Goal: Task Accomplishment & Management: Manage account settings

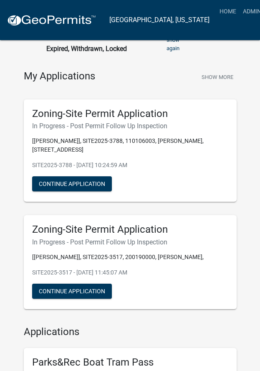
click at [62, 171] on div "Zoning-Site Permit Application In Progress - Post Permit Follow Up Inspection […" at bounding box center [130, 150] width 213 height 103
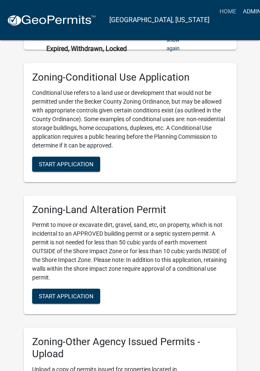
scroll to position [752, 0]
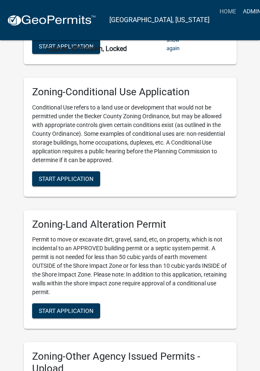
click at [240, 9] on link "Admin" at bounding box center [252, 11] width 25 height 16
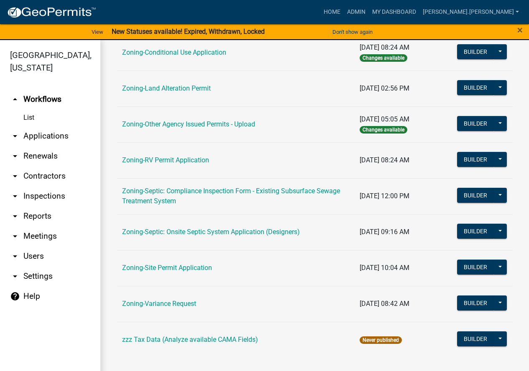
scroll to position [228, 0]
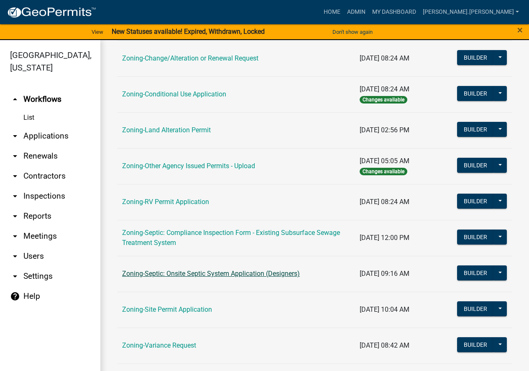
click at [180, 274] on link "Zoning-Septic: Onsite Septic System Application (Designers)" at bounding box center [211, 274] width 178 height 8
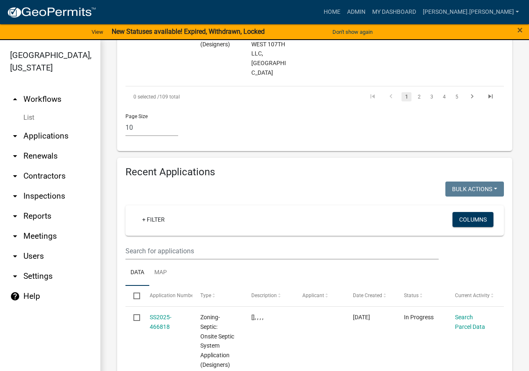
scroll to position [1229, 0]
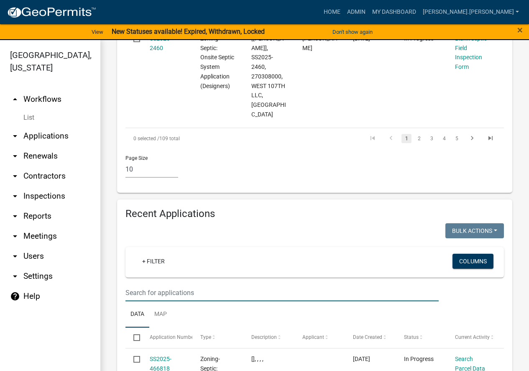
click at [154, 285] on input "text" at bounding box center [281, 293] width 313 height 17
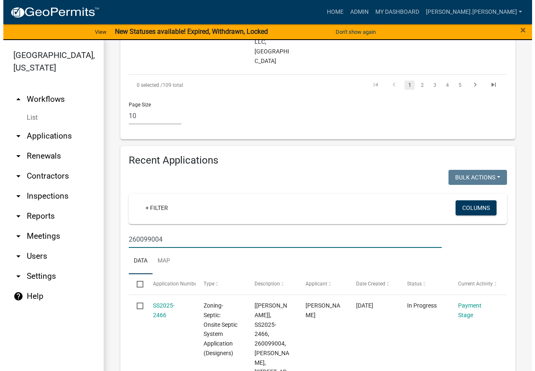
scroll to position [1286, 0]
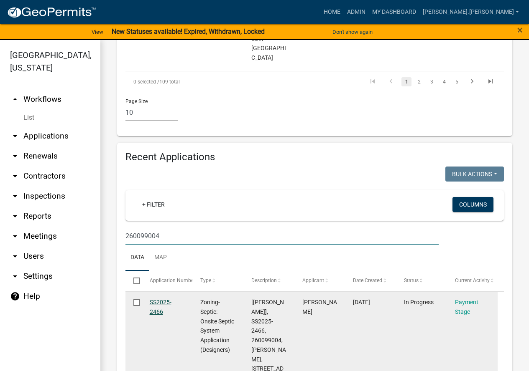
type input "260099004"
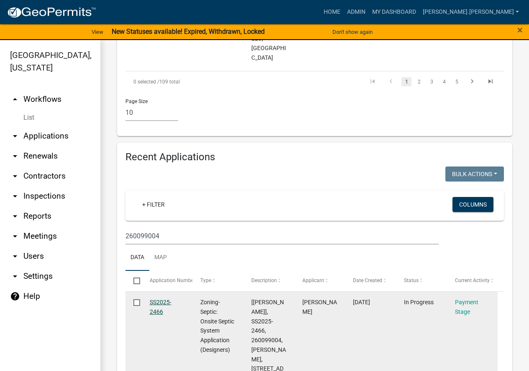
click at [155, 299] on link "SS2025-2466" at bounding box center [161, 307] width 22 height 16
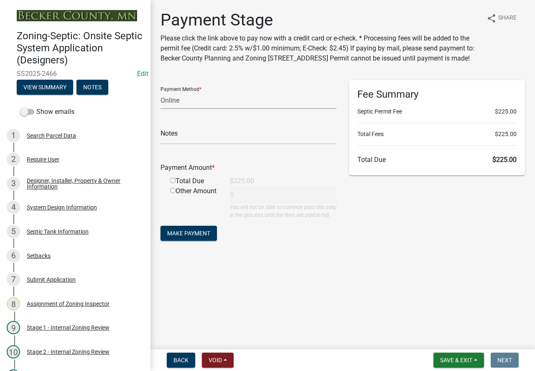
click at [197, 109] on select "Credit Card POS Check Cash Online" at bounding box center [248, 100] width 176 height 17
select select "1: 0"
click at [160, 102] on select "Credit Card POS Check Cash Online" at bounding box center [248, 100] width 176 height 17
click at [203, 145] on input "text" at bounding box center [248, 135] width 176 height 17
type input "3787"
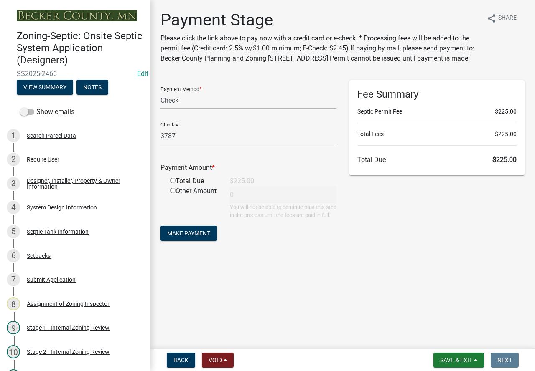
click at [172, 183] on input "radio" at bounding box center [172, 180] width 5 height 5
radio input "true"
type input "225"
click at [179, 237] on span "Make Payment" at bounding box center [188, 233] width 43 height 7
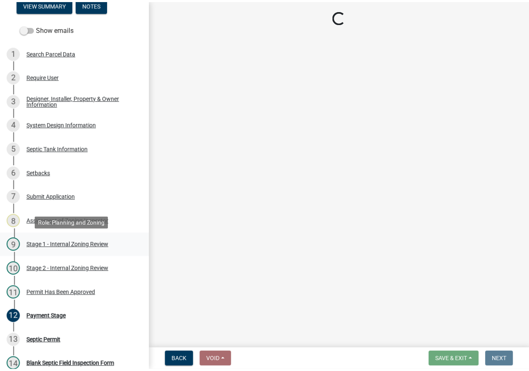
scroll to position [84, 0]
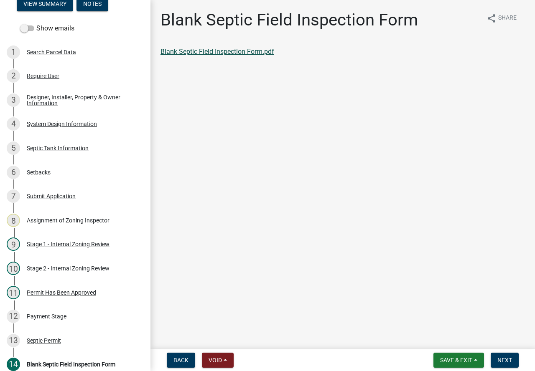
click at [228, 51] on link "Blank Septic Field Inspection Form.pdf" at bounding box center [217, 52] width 114 height 8
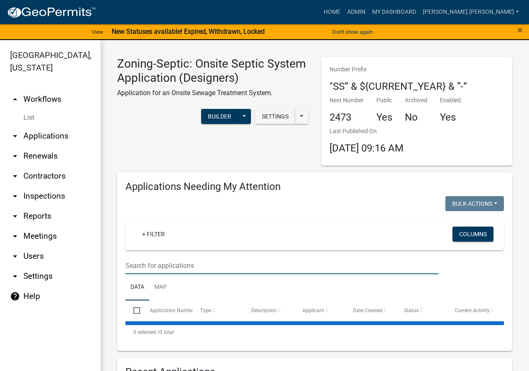
click at [196, 267] on input "text" at bounding box center [281, 265] width 313 height 17
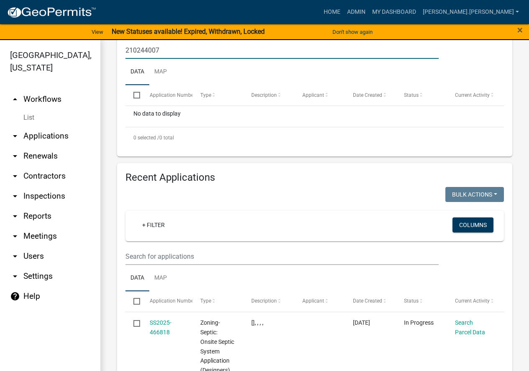
scroll to position [292, 0]
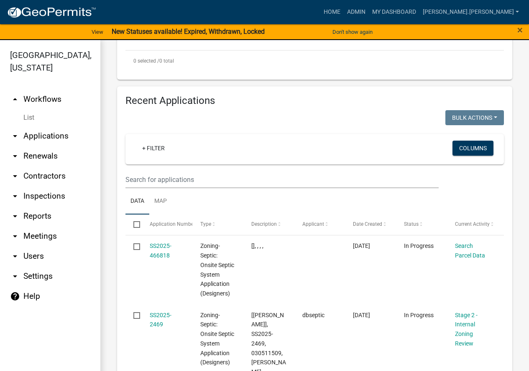
type input "210244007"
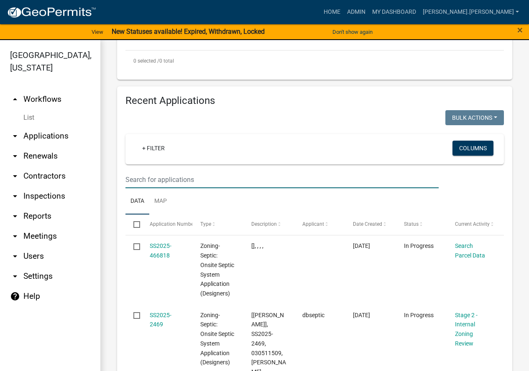
click at [172, 175] on input "text" at bounding box center [281, 179] width 313 height 17
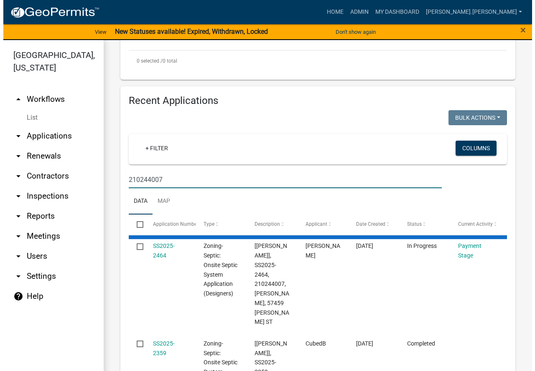
scroll to position [284, 0]
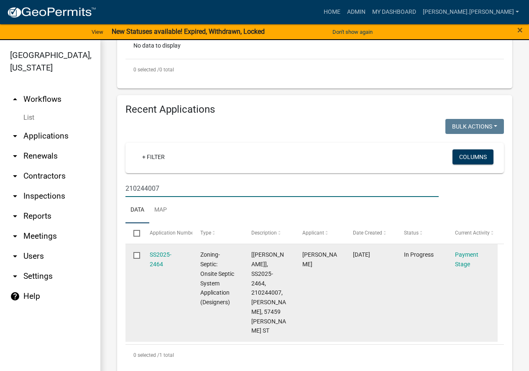
type input "210244007"
click at [159, 260] on div "SS2025-2464" at bounding box center [167, 259] width 35 height 19
click at [159, 256] on link "SS2025-2464" at bounding box center [161, 260] width 22 height 16
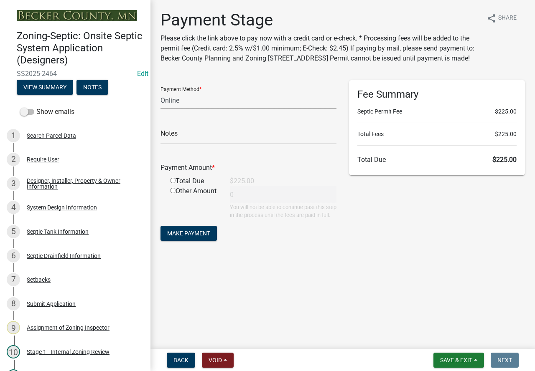
click at [175, 109] on select "Credit Card POS Check Cash Online" at bounding box center [248, 100] width 176 height 17
select select "1: 0"
click at [160, 102] on select "Credit Card POS Check Cash Online" at bounding box center [248, 100] width 176 height 17
click at [191, 145] on input "text" at bounding box center [248, 135] width 176 height 17
type input "3787"
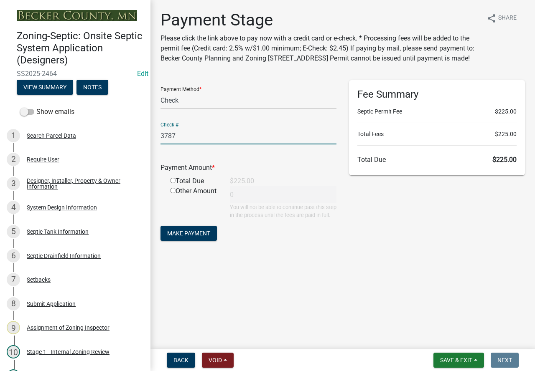
drag, startPoint x: 173, startPoint y: 187, endPoint x: 174, endPoint y: 193, distance: 6.5
click at [173, 186] on div "Total Due" at bounding box center [194, 181] width 60 height 10
click at [171, 183] on input "radio" at bounding box center [172, 180] width 5 height 5
radio input "true"
type input "225"
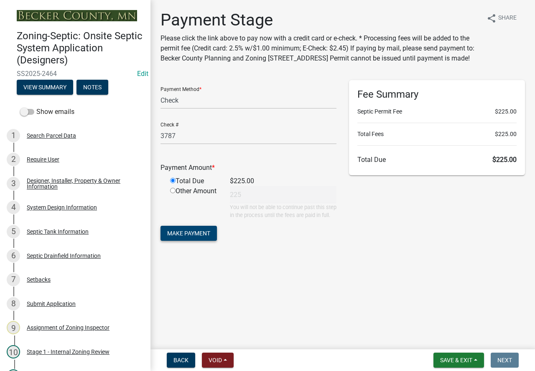
click at [186, 237] on span "Make Payment" at bounding box center [188, 233] width 43 height 7
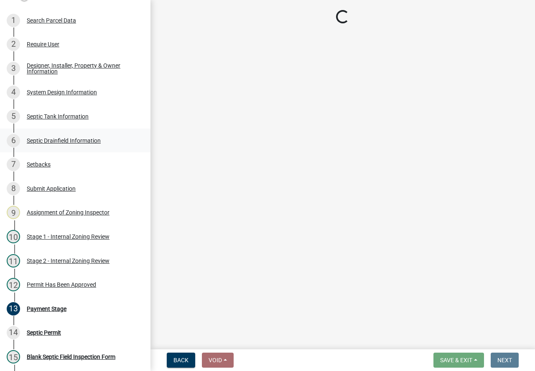
scroll to position [125, 0]
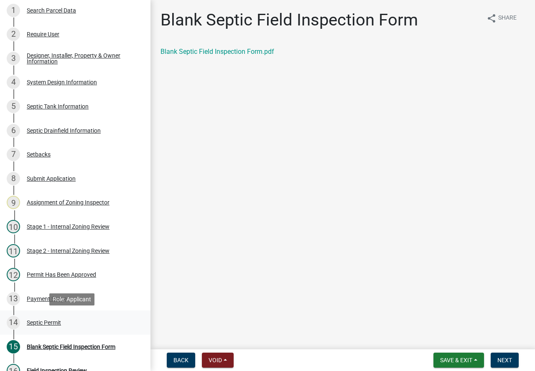
click at [52, 321] on div "Septic Permit" at bounding box center [44, 323] width 34 height 6
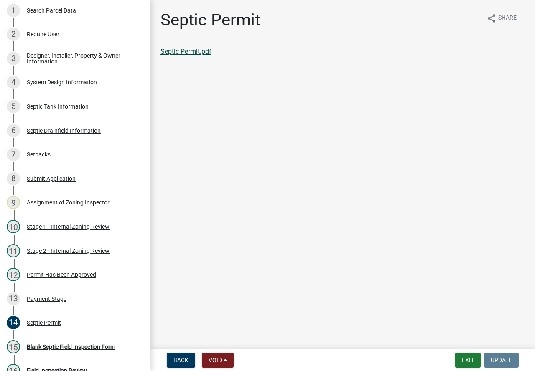
click at [202, 48] on link "Septic Permit.pdf" at bounding box center [185, 52] width 51 height 8
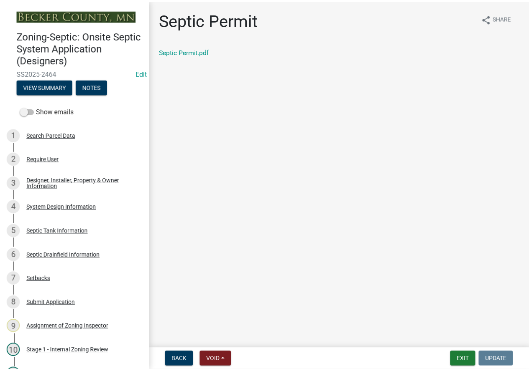
scroll to position [0, 0]
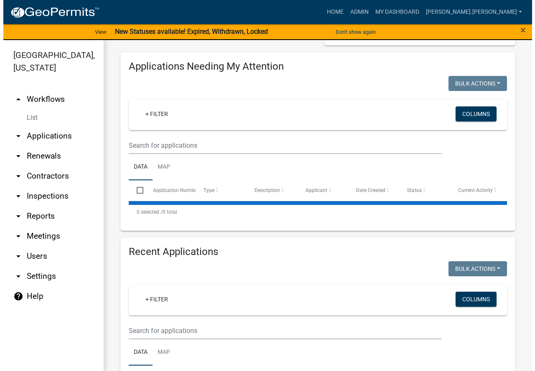
scroll to position [125, 0]
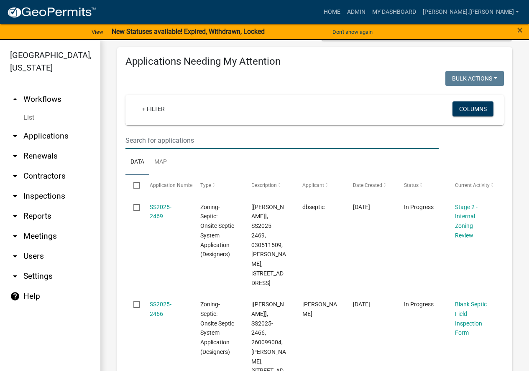
click at [189, 136] on input "text" at bounding box center [281, 140] width 313 height 17
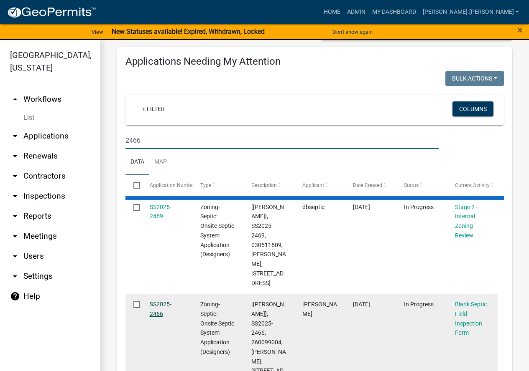
type input "2466"
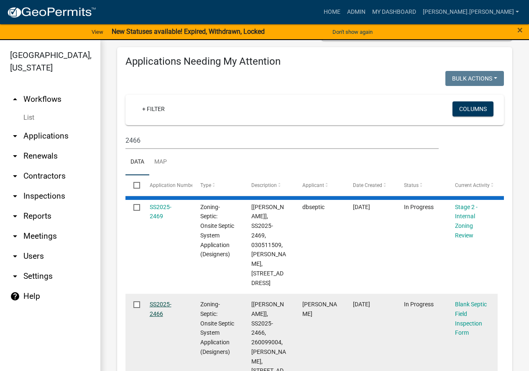
click at [154, 301] on link "SS2025-2466" at bounding box center [161, 309] width 22 height 16
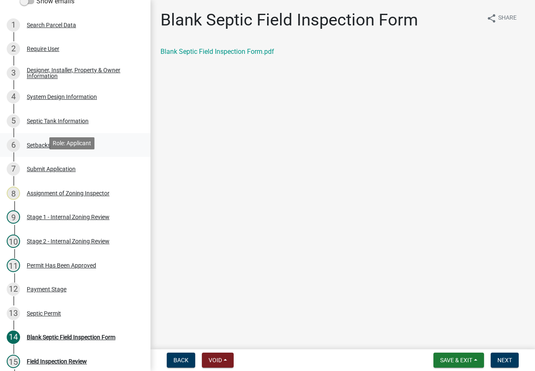
scroll to position [167, 0]
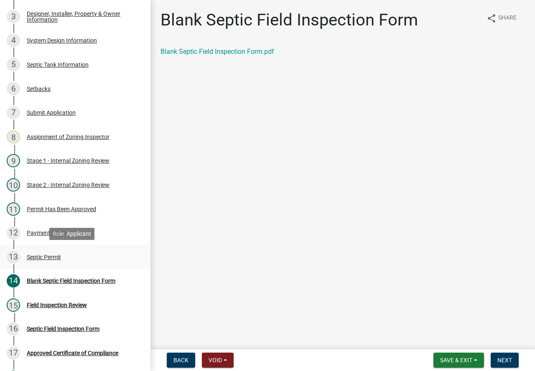
click at [43, 255] on div "Septic Permit" at bounding box center [44, 257] width 34 height 6
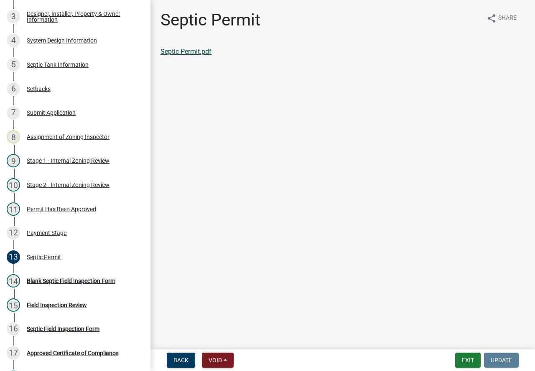
click at [193, 49] on link "Septic Permit.pdf" at bounding box center [185, 52] width 51 height 8
